Goal: Information Seeking & Learning: Learn about a topic

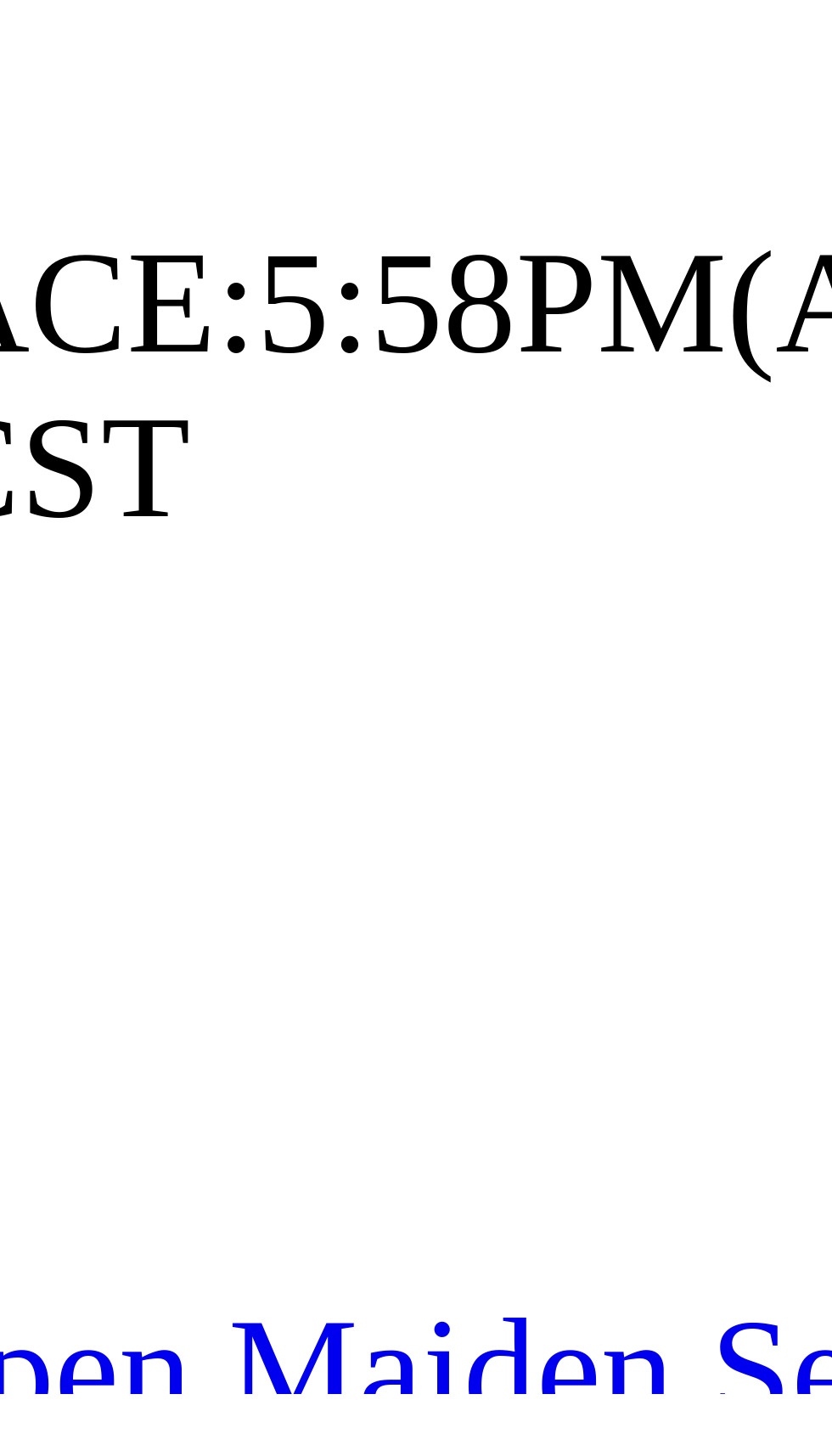
scroll to position [60, 0]
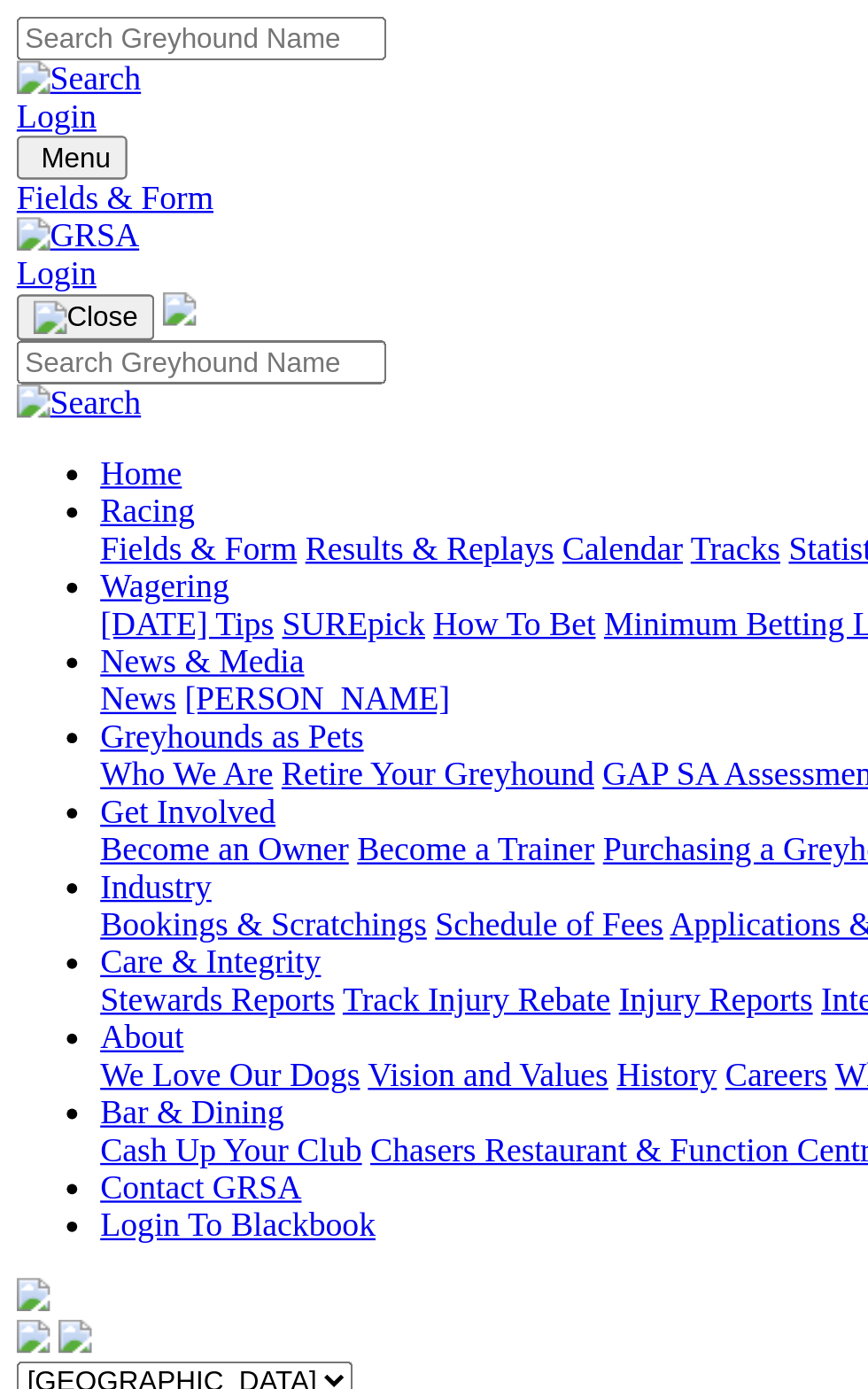
click at [242, 645] on div "Angle Park Today 5:58PM" at bounding box center [434, 653] width 854 height 16
click at [60, 645] on div "Angle Park Today 5:58PM E S F" at bounding box center [434, 660] width 854 height 32
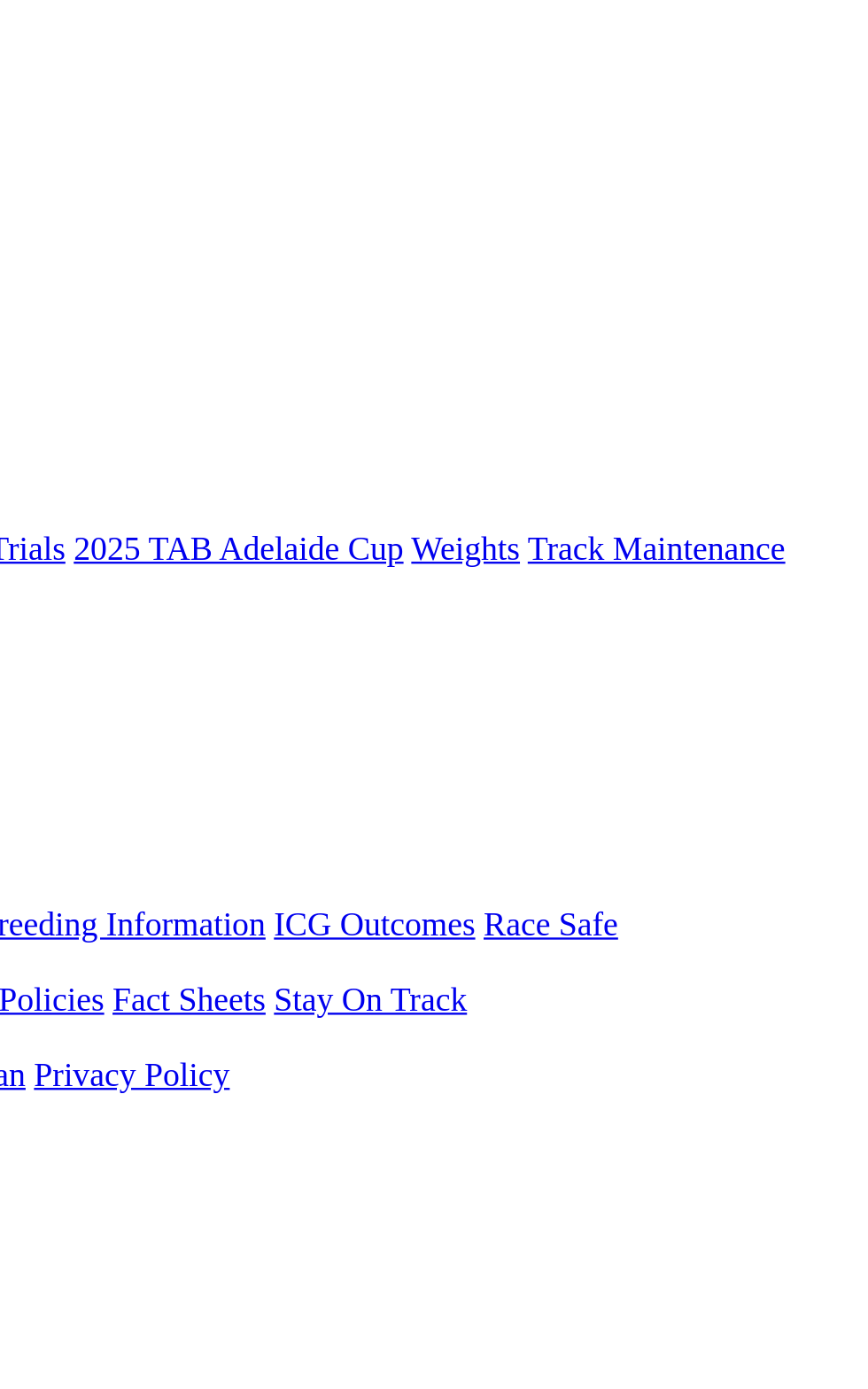
click at [39, 660] on link "F" at bounding box center [35, 668] width 8 height 15
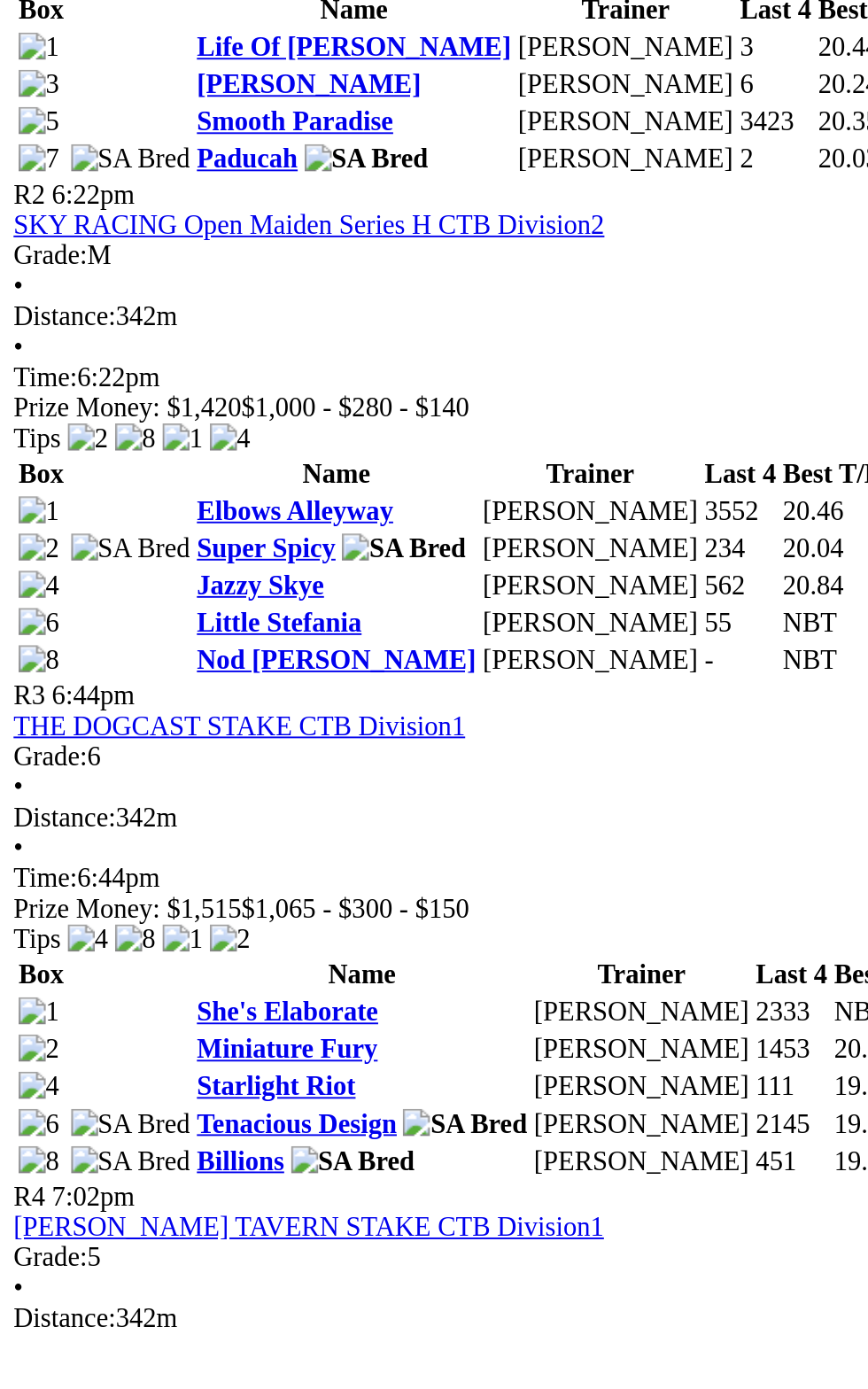
scroll to position [426, 0]
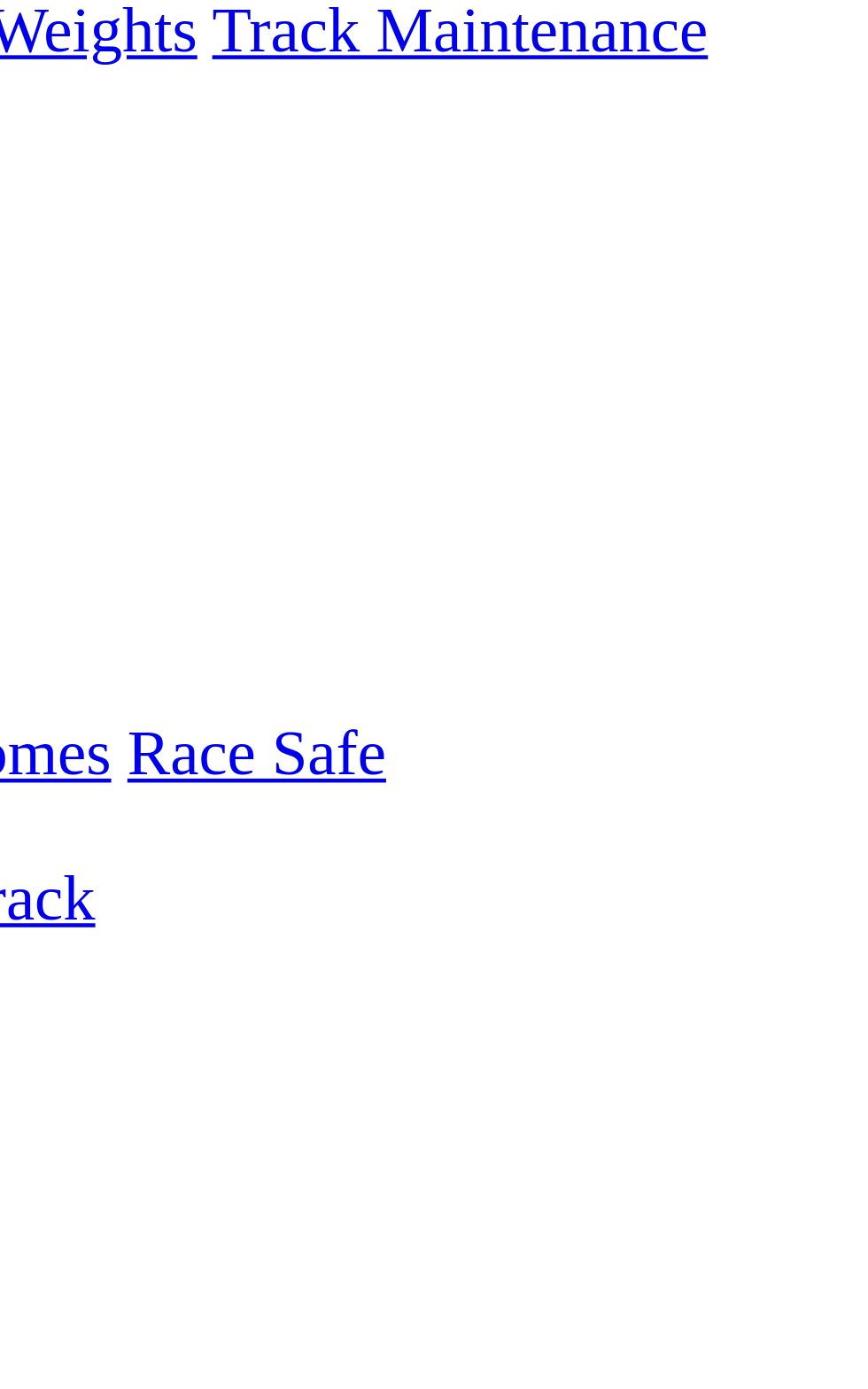
click at [39, 708] on link "F" at bounding box center [35, 716] width 8 height 15
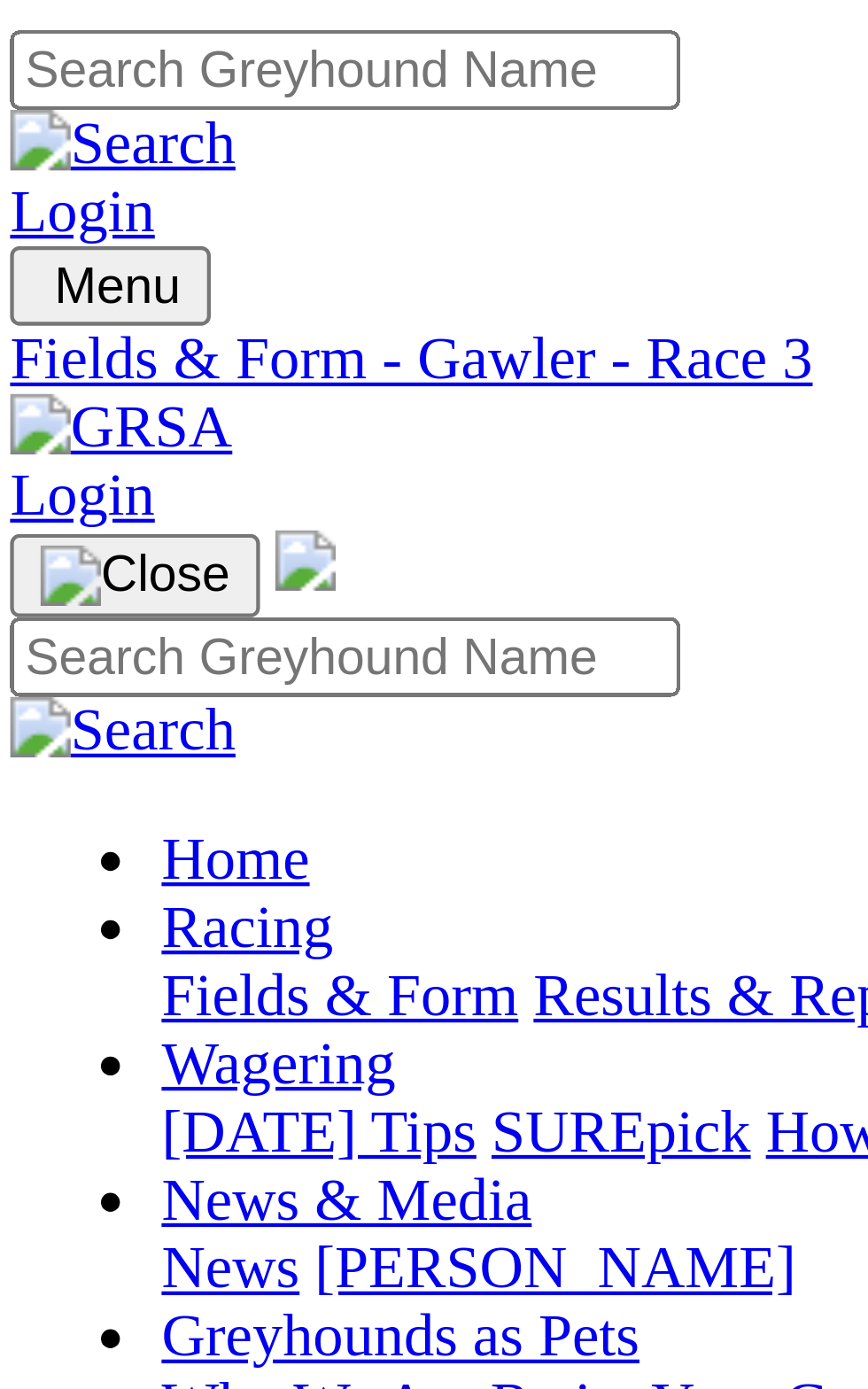
click at [24, 629] on link "R1" at bounding box center [15, 636] width 17 height 15
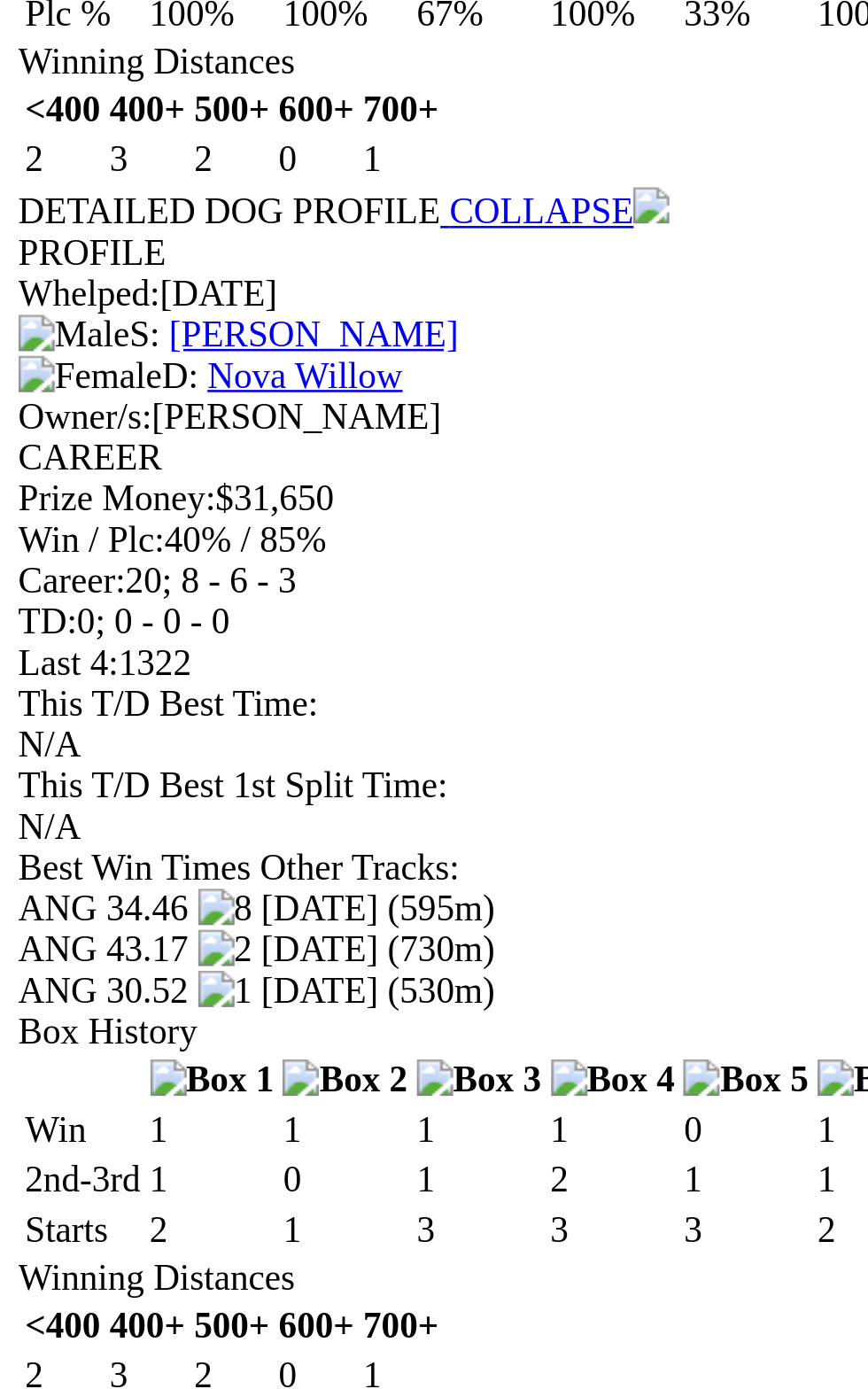
scroll to position [1478, 0]
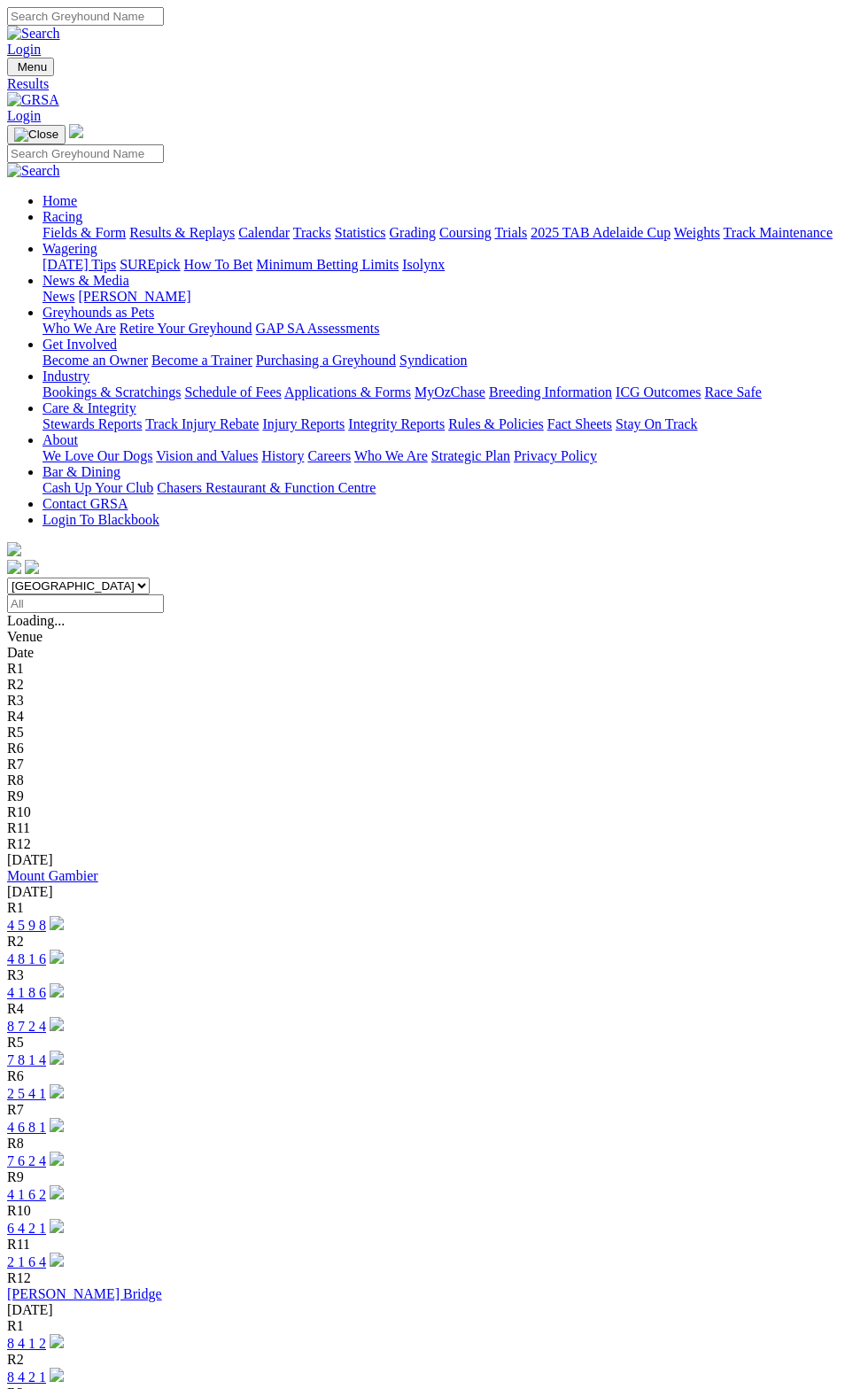
click at [268, 868] on div "Mount Gambier [DATE]" at bounding box center [434, 883] width 854 height 32
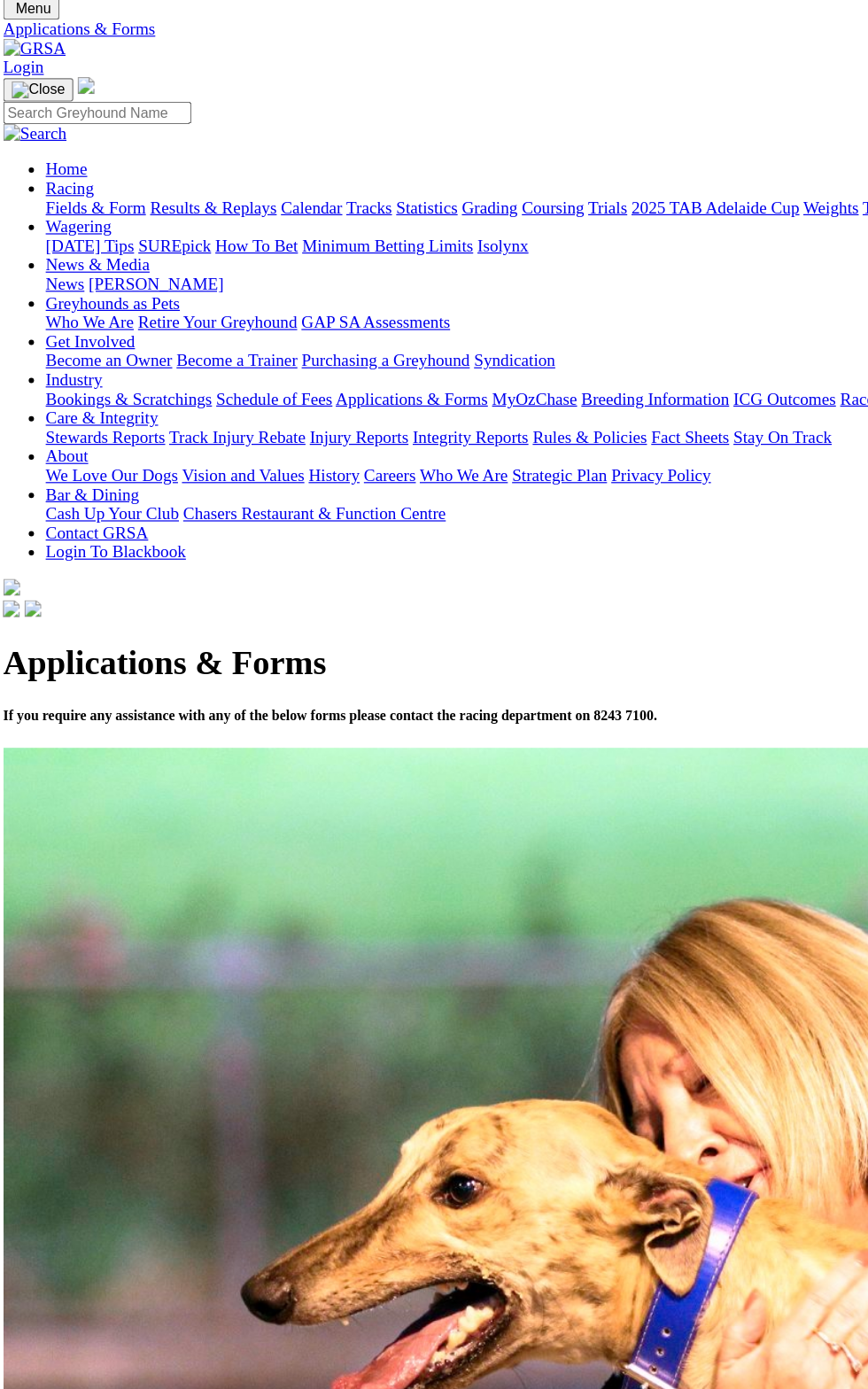
click at [418, 855] on img at bounding box center [787, 1203] width 1561 height 1041
click at [493, 682] on img at bounding box center [787, 1203] width 1561 height 1041
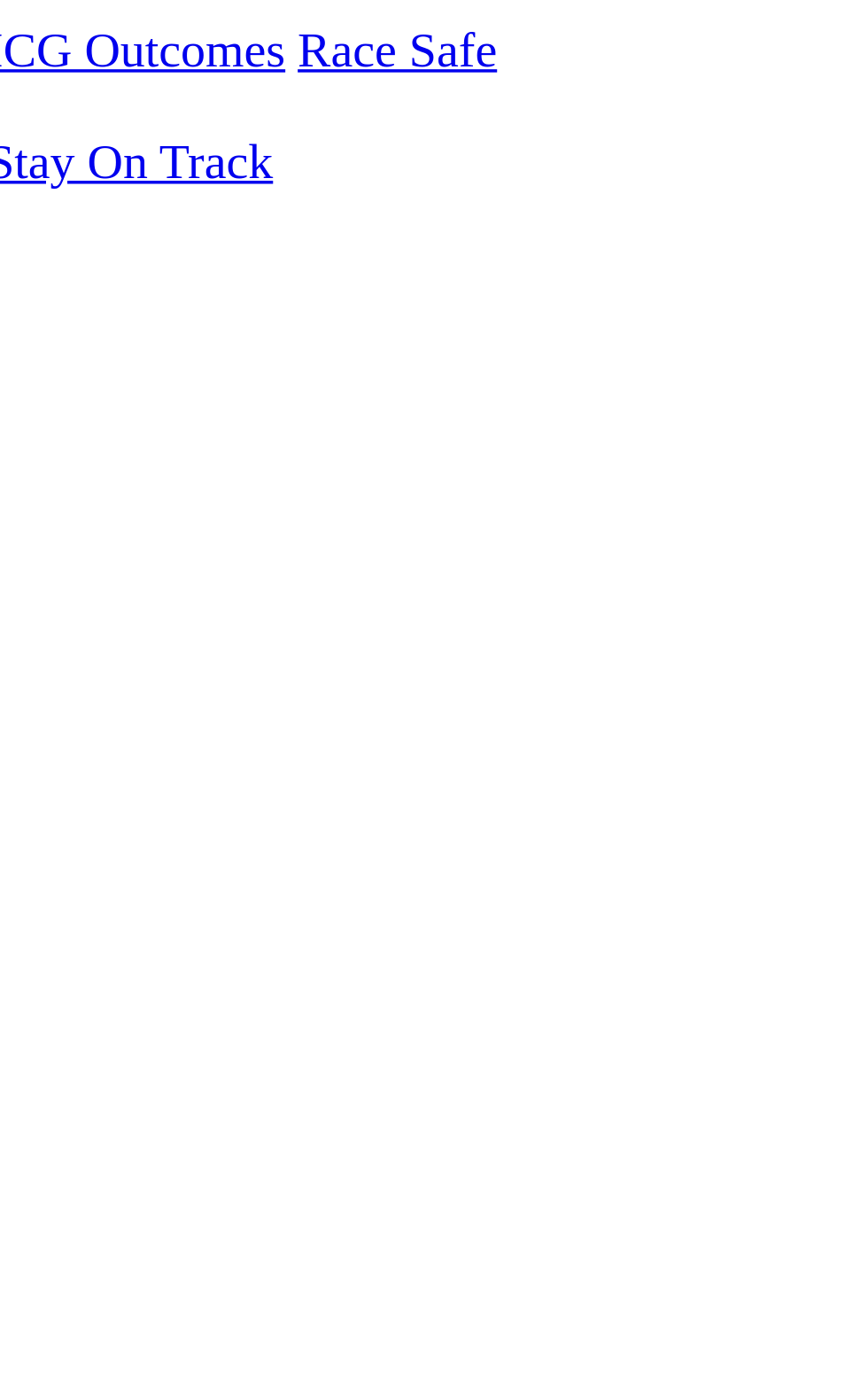
scroll to position [4, 0]
